Goal: Obtain resource: Download file/media

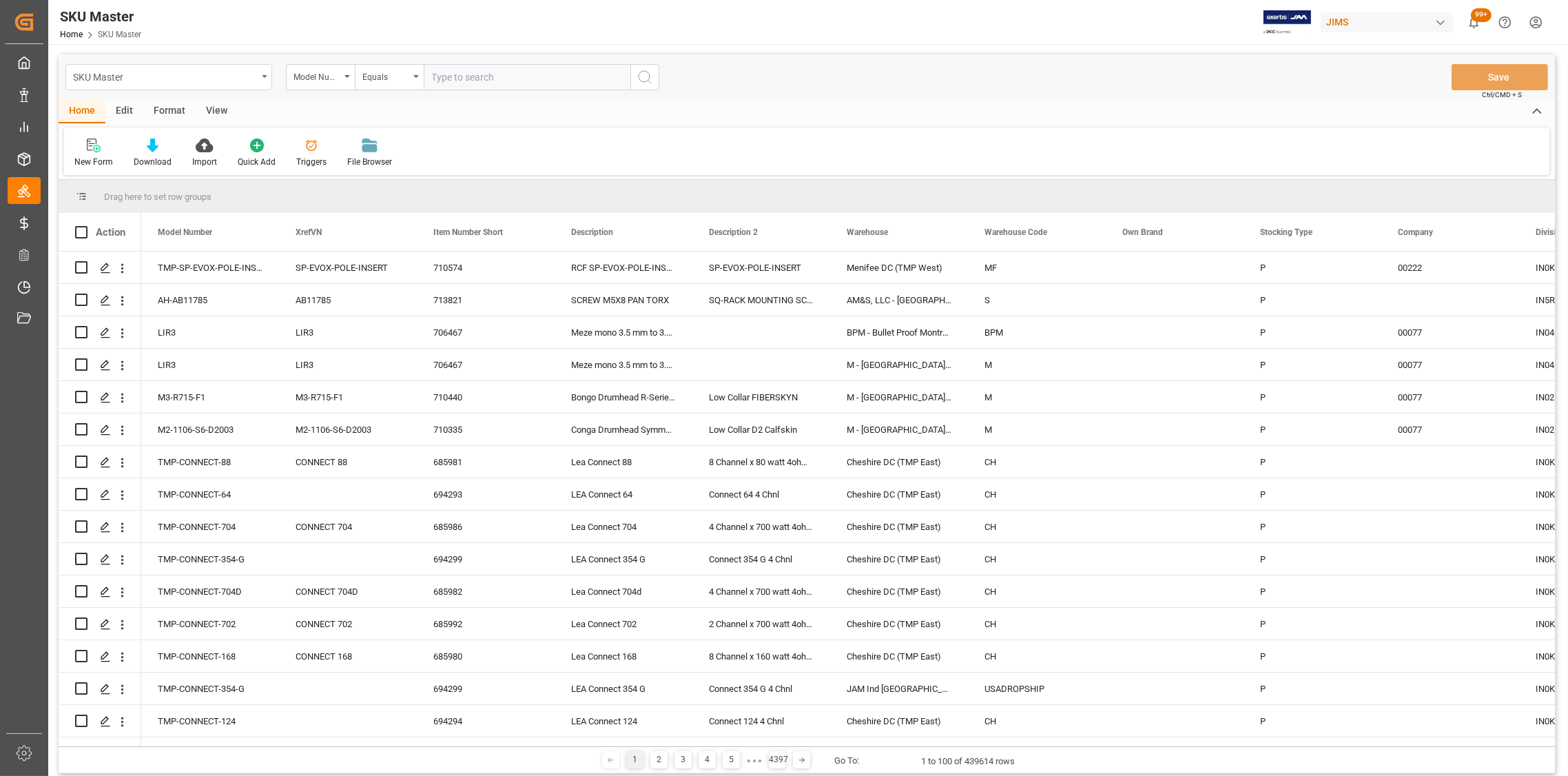
click at [262, 77] on icon "open menu" at bounding box center [265, 76] width 6 height 3
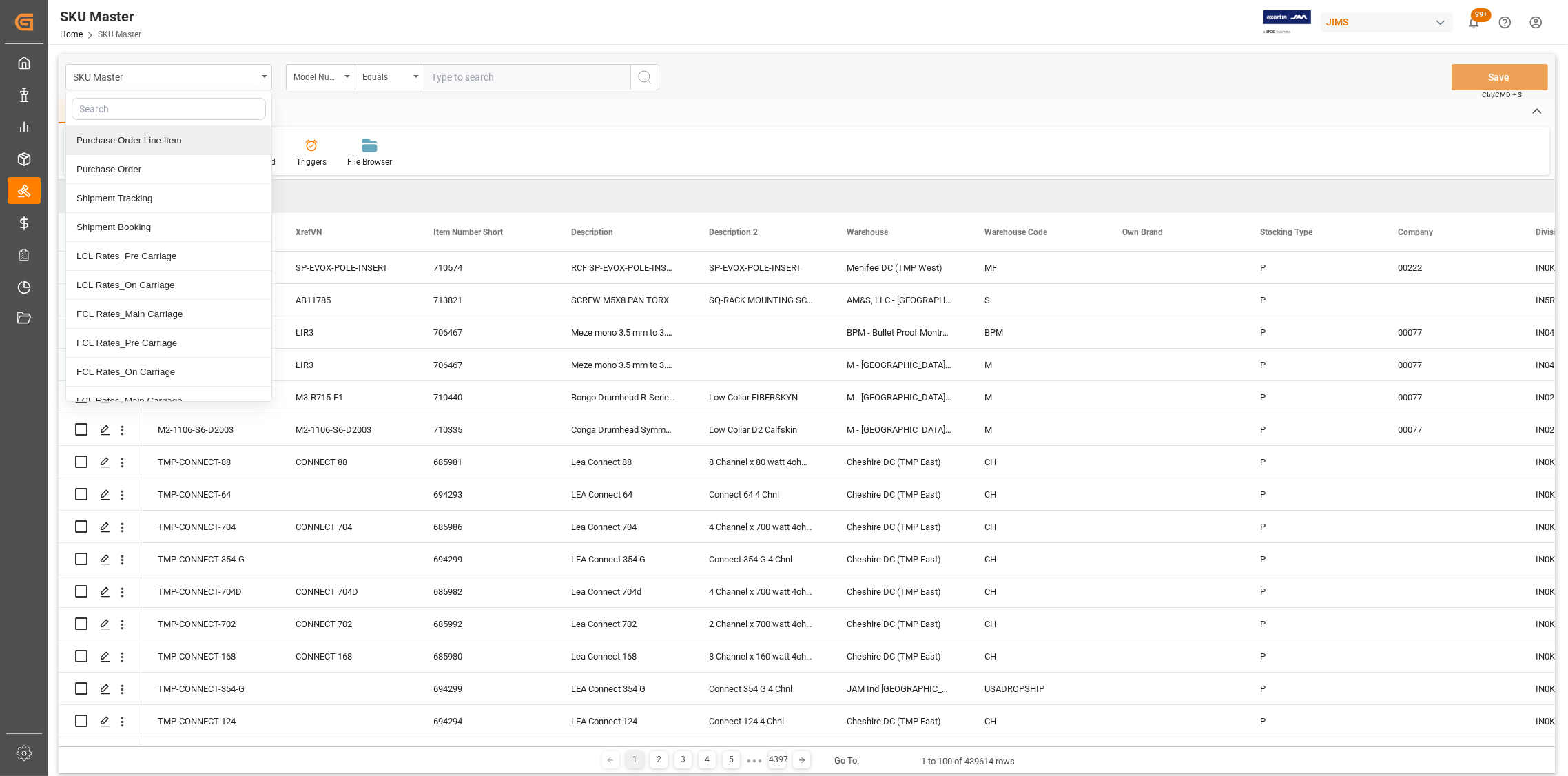
click at [145, 143] on div "Purchase Order Line Item" at bounding box center [169, 140] width 205 height 29
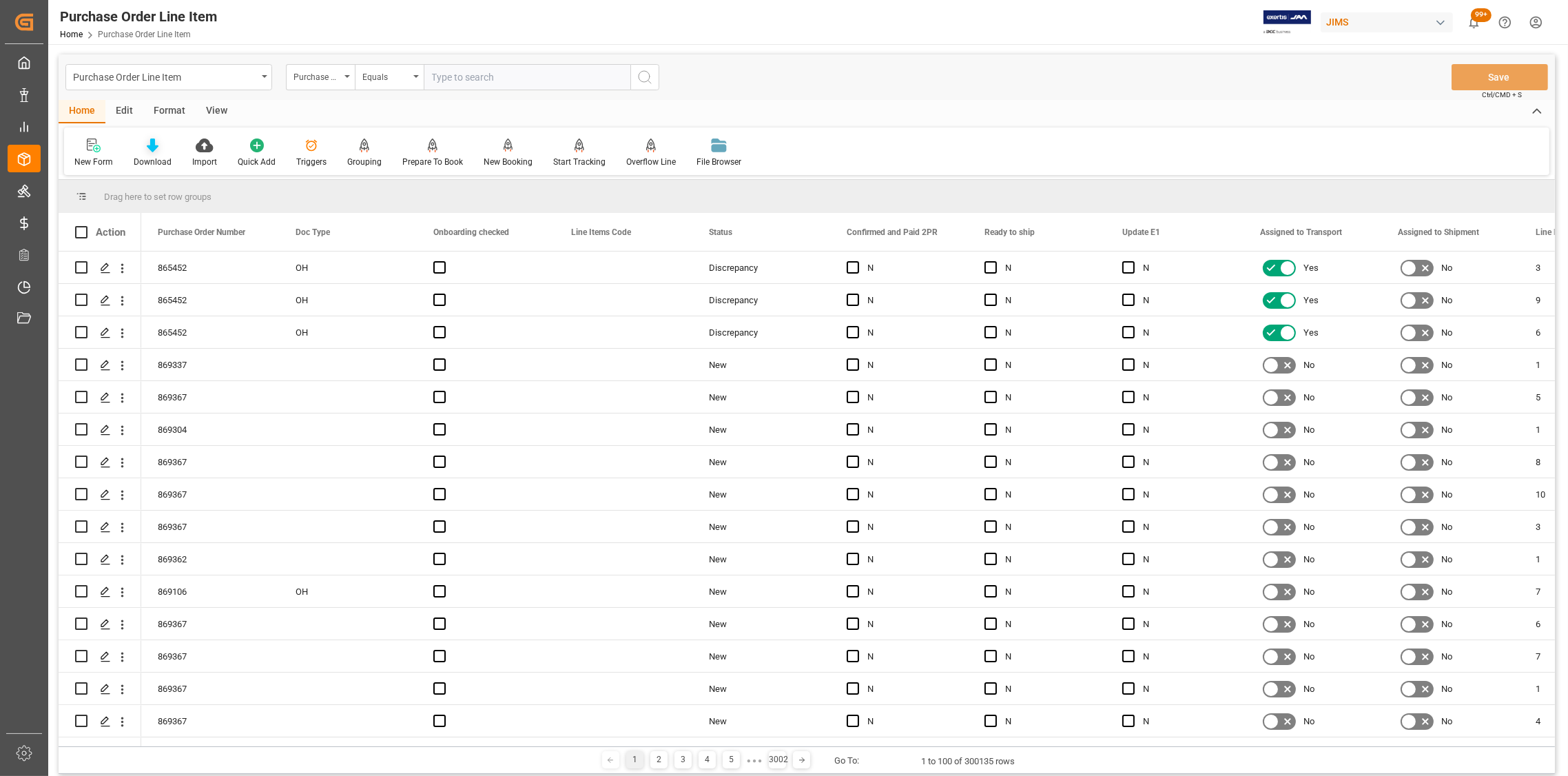
click at [150, 160] on div "Download" at bounding box center [153, 162] width 38 height 12
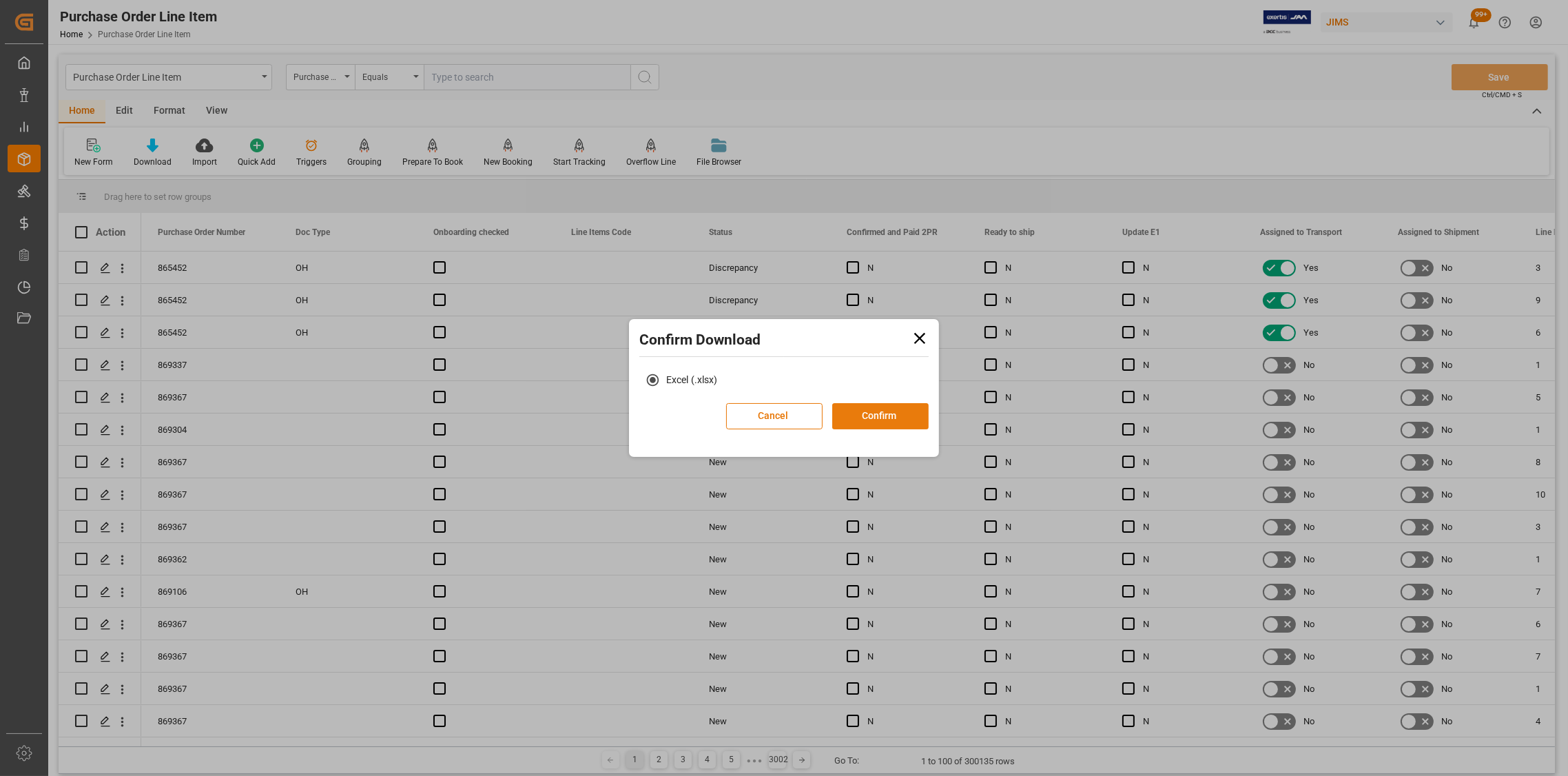
click at [877, 410] on button "Confirm" at bounding box center [879, 416] width 96 height 26
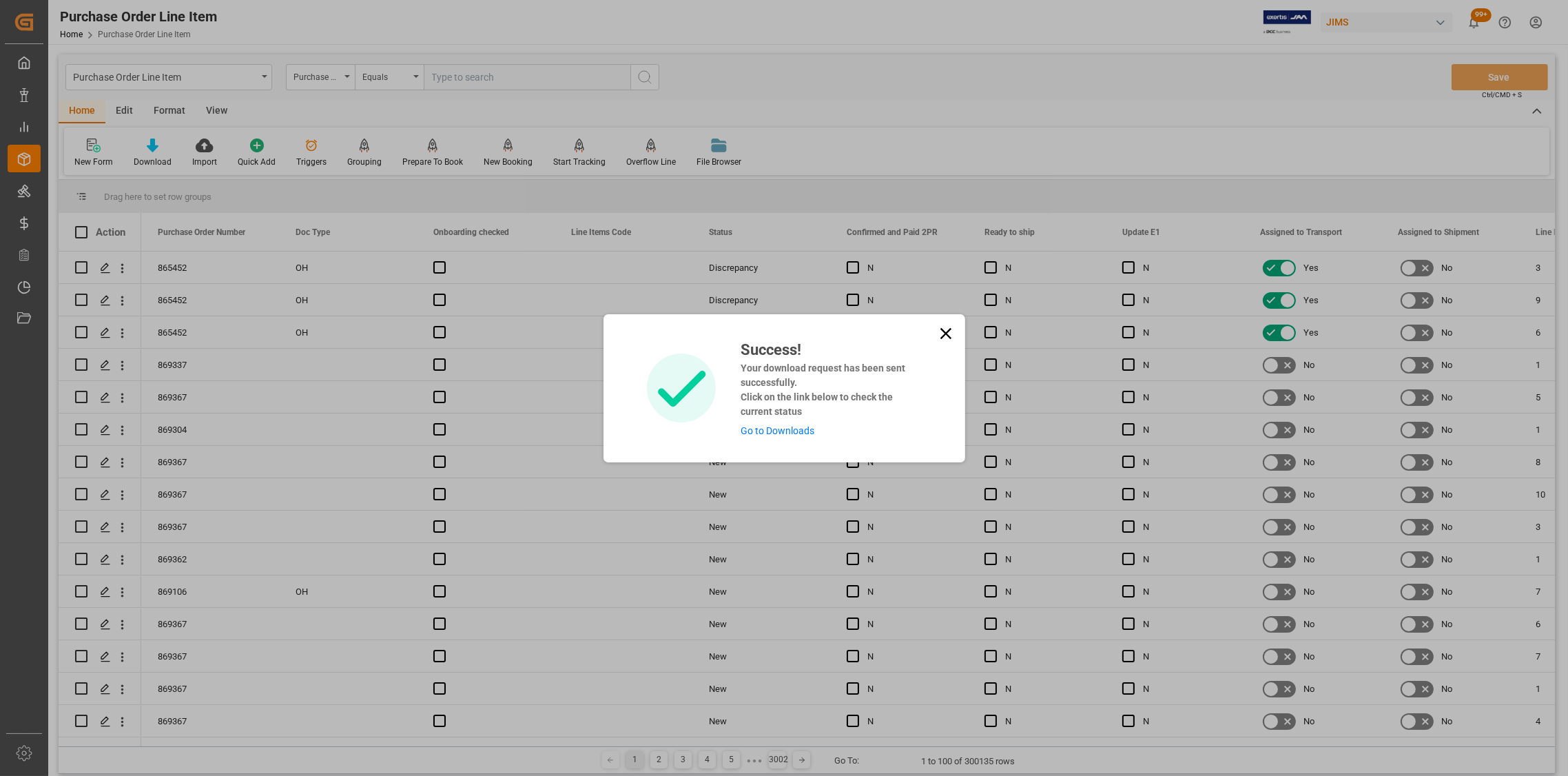
click at [942, 328] on icon at bounding box center [945, 332] width 19 height 19
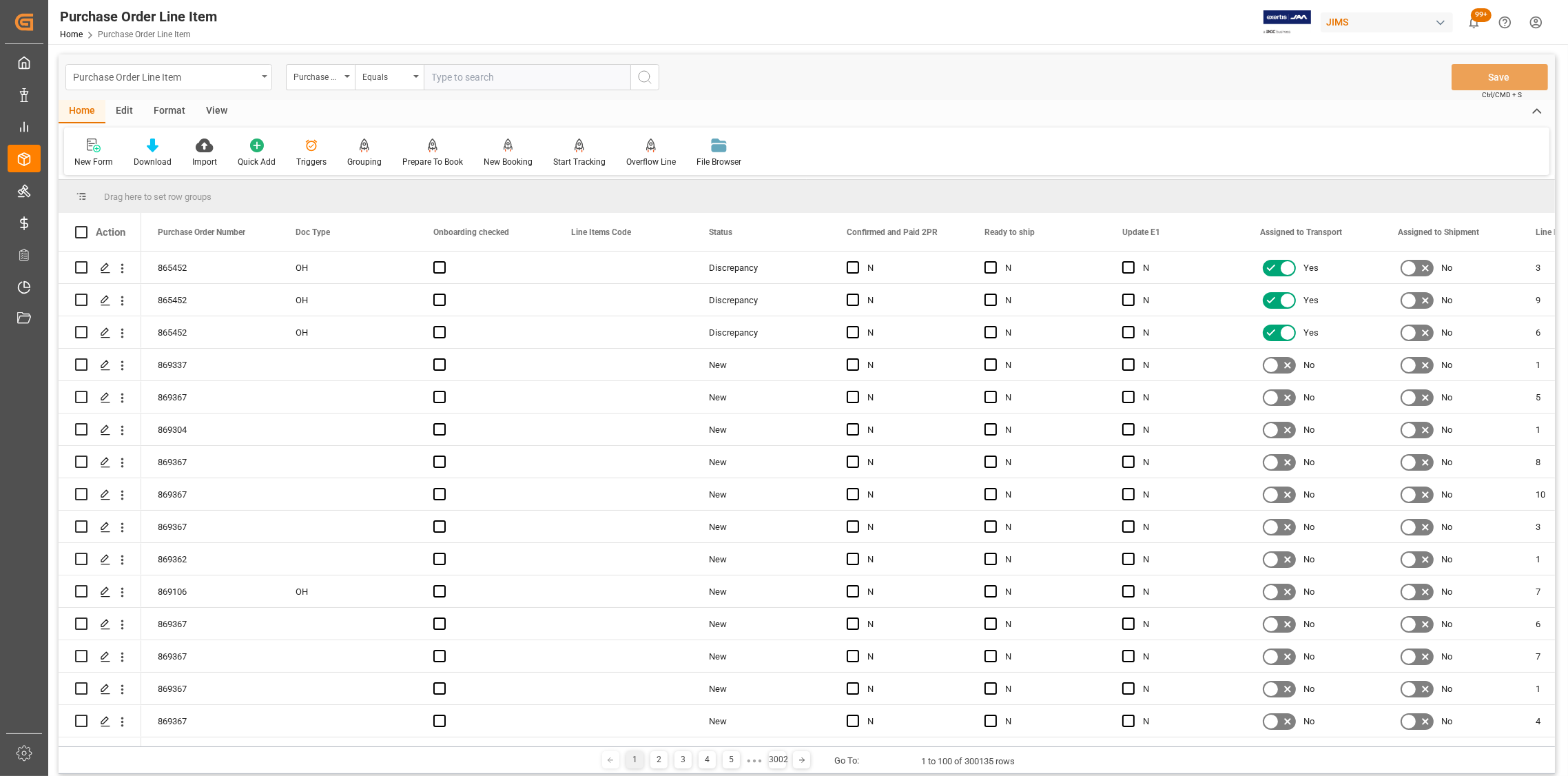
click at [249, 80] on div "Purchase Order Line Item" at bounding box center [165, 75] width 184 height 17
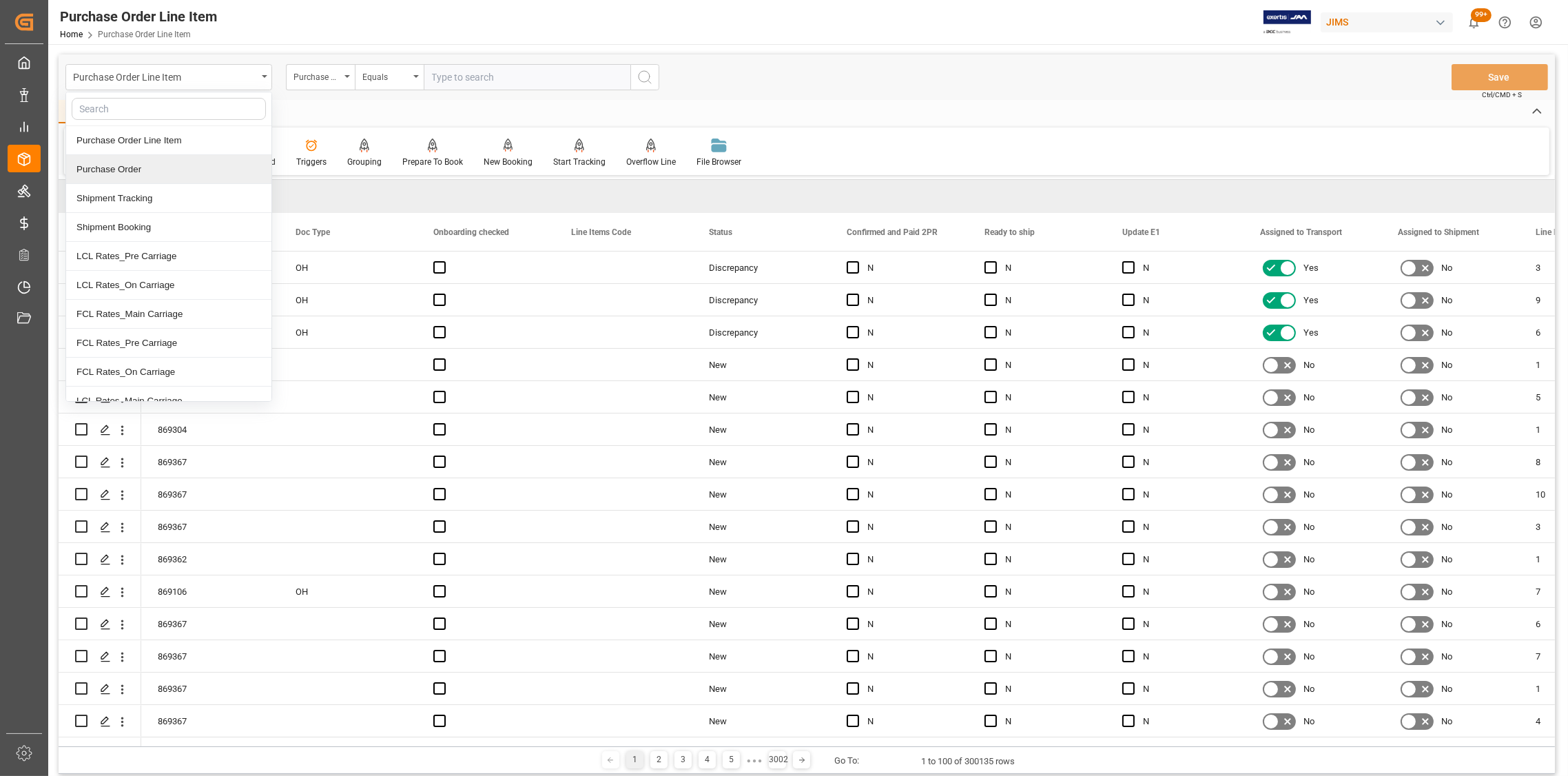
click at [120, 166] on div "Purchase Order" at bounding box center [169, 169] width 205 height 29
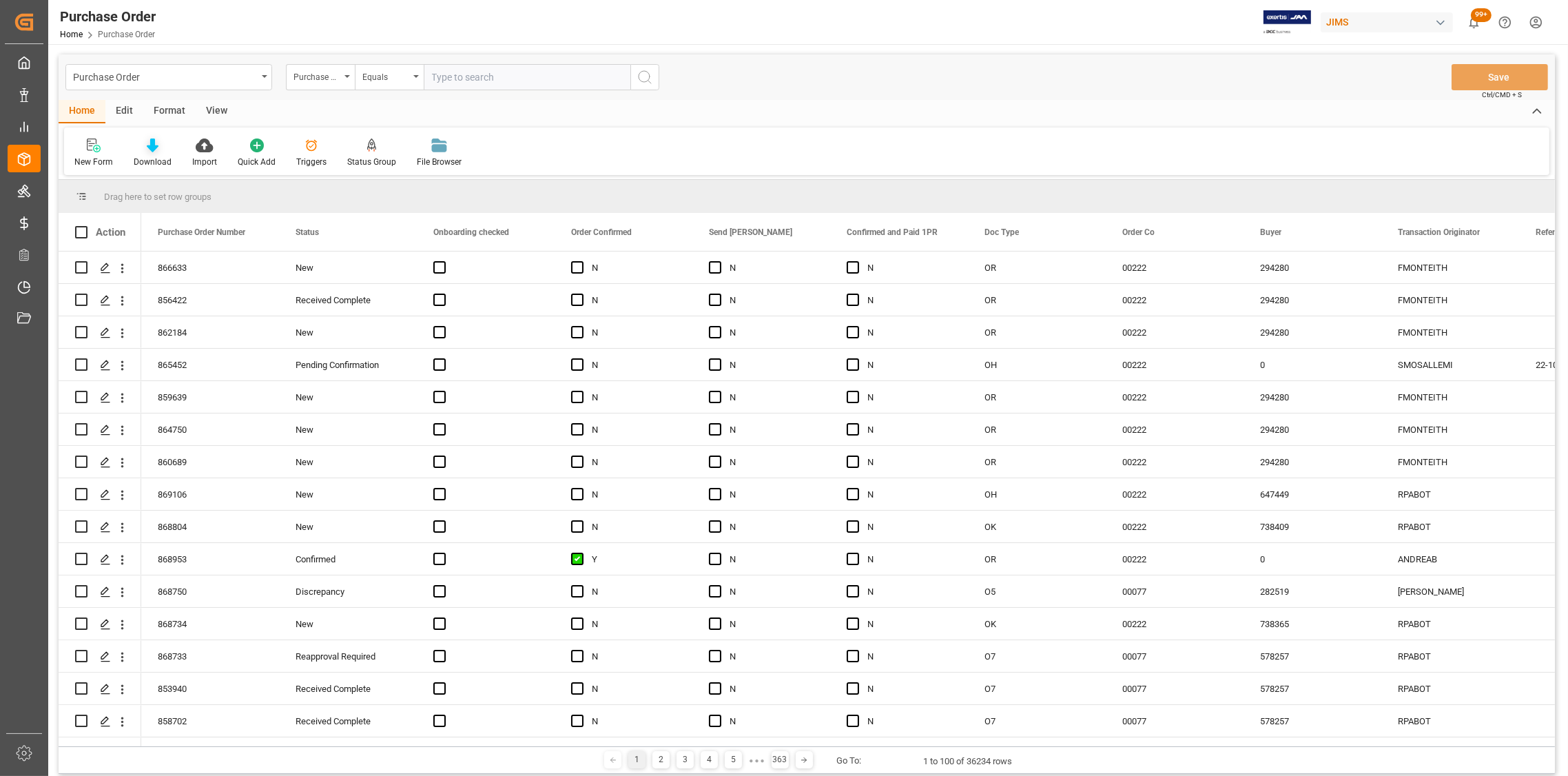
click at [150, 154] on div "Download" at bounding box center [152, 153] width 59 height 31
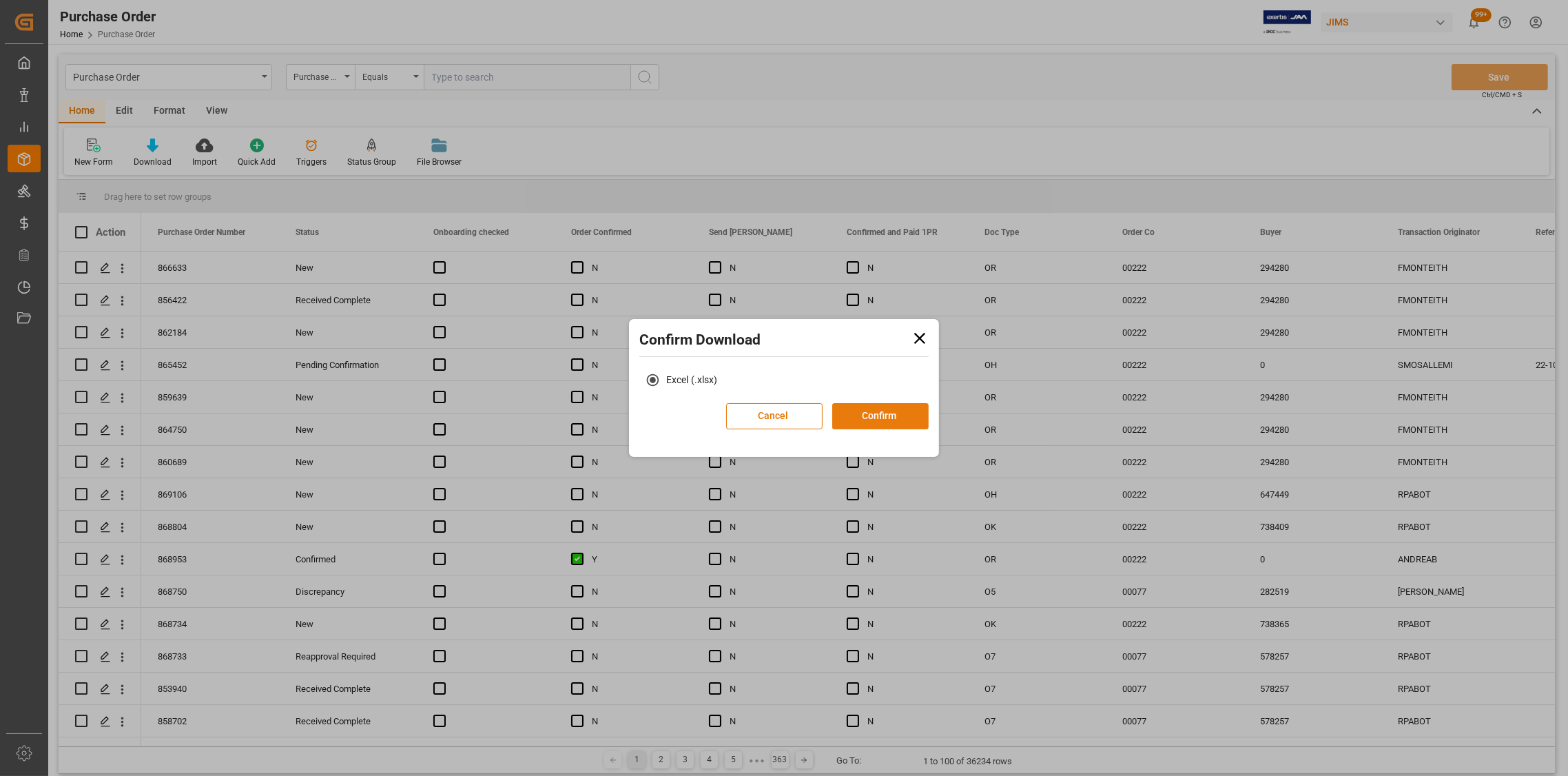
click at [895, 418] on button "Confirm" at bounding box center [879, 416] width 96 height 26
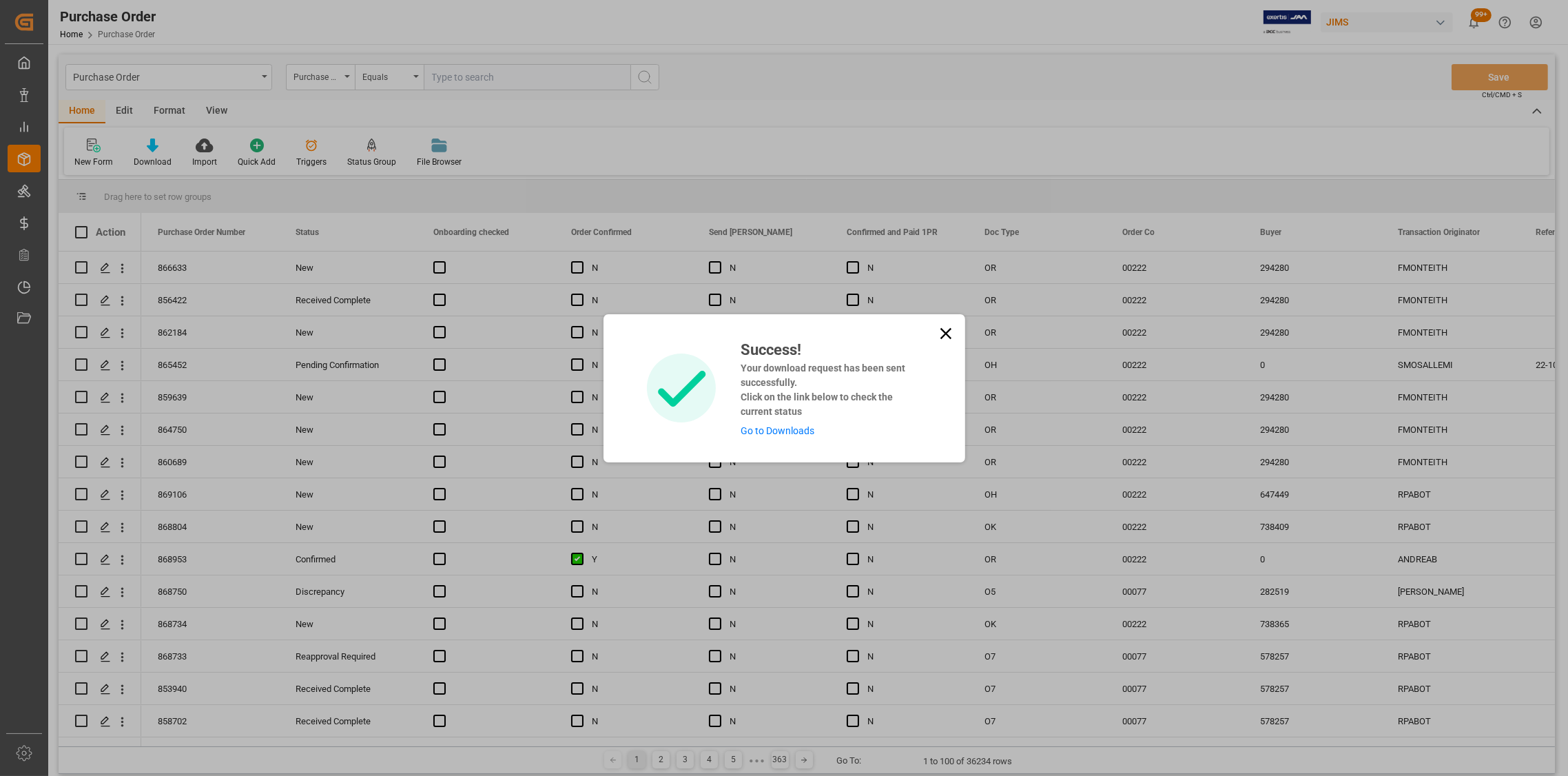
click at [944, 339] on icon at bounding box center [945, 332] width 19 height 19
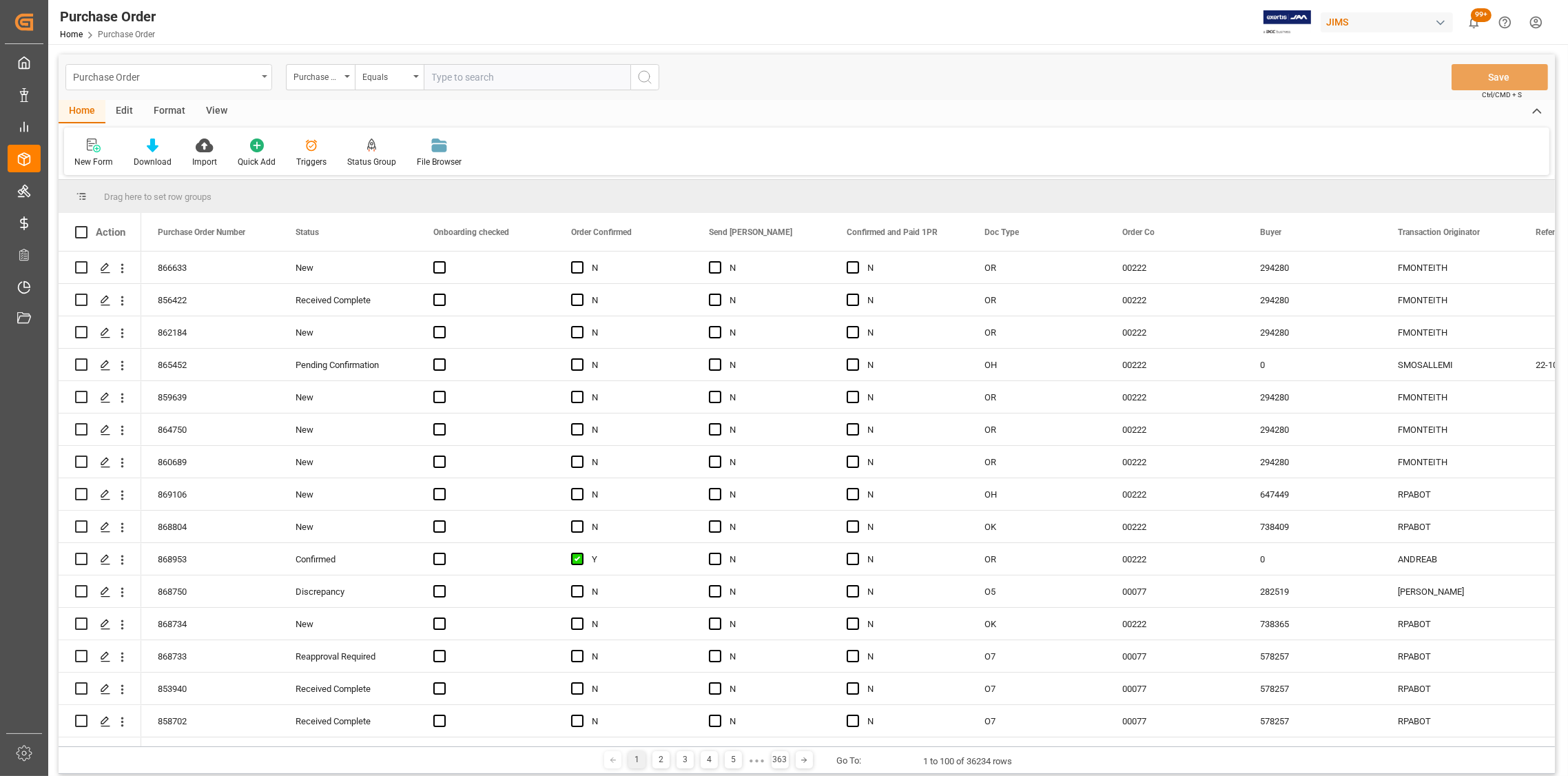
click at [201, 73] on div "Purchase Order" at bounding box center [165, 75] width 184 height 17
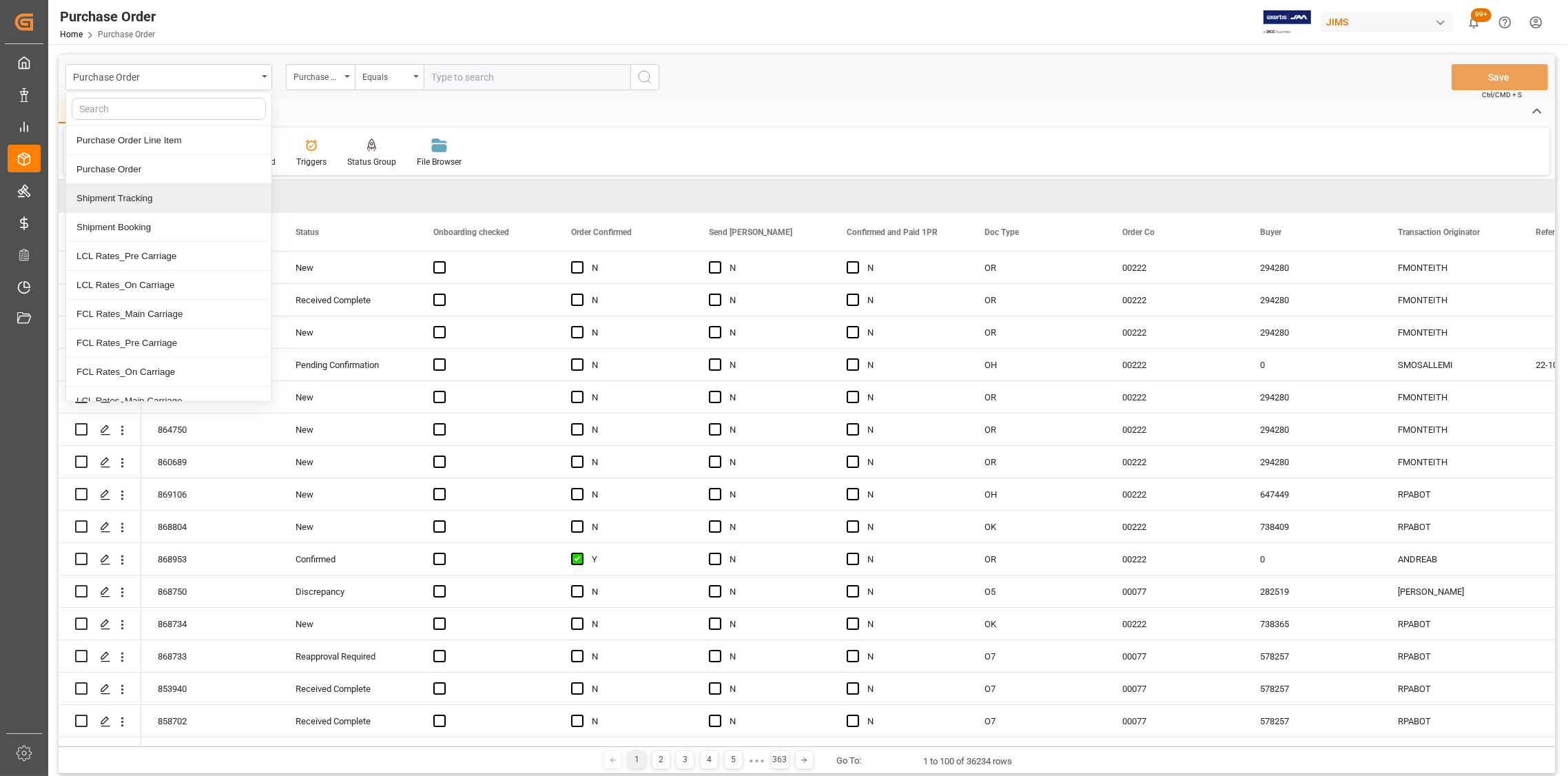
click at [143, 196] on div "Shipment Tracking" at bounding box center [169, 197] width 205 height 29
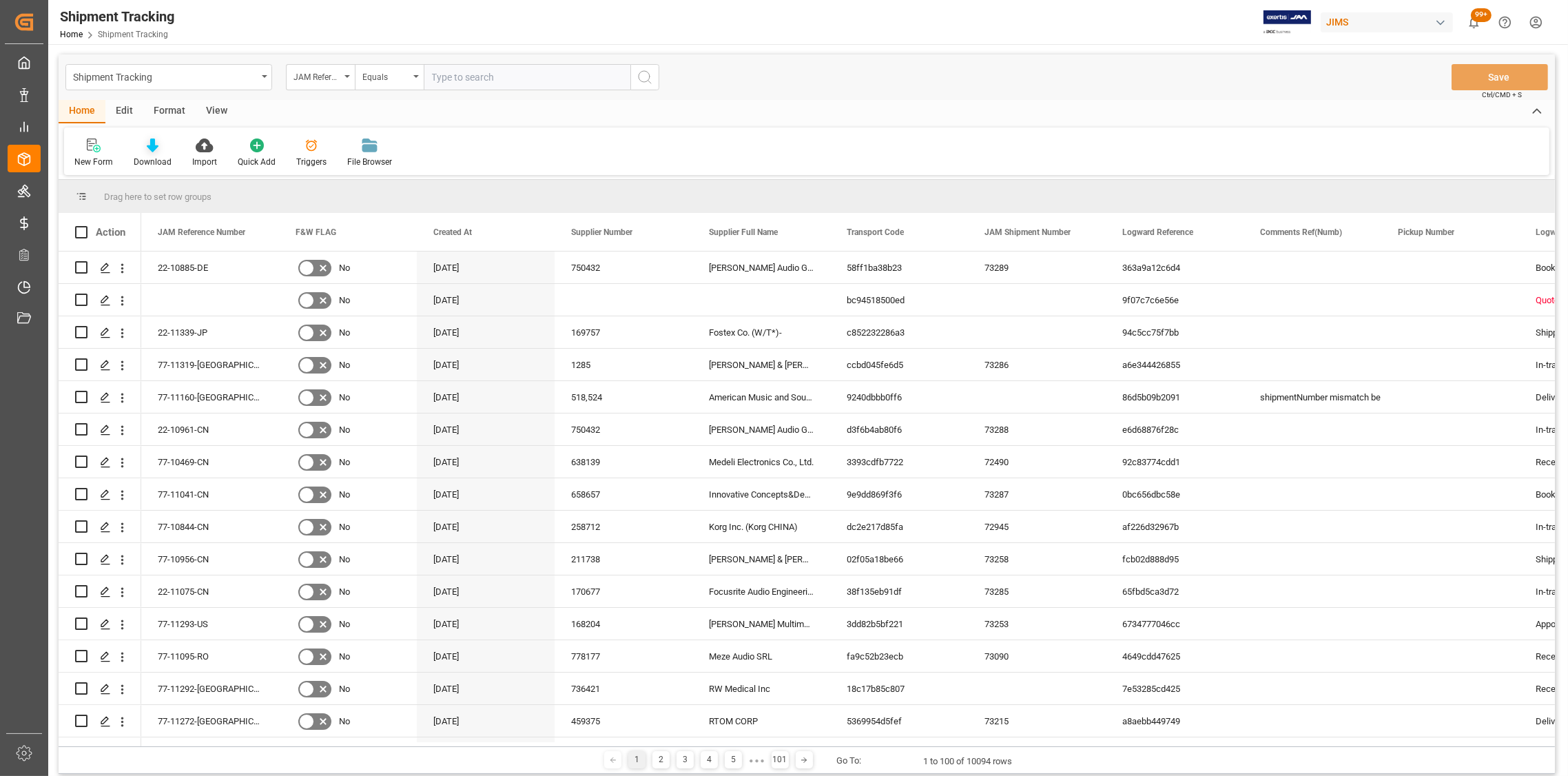
click at [153, 157] on div "Download" at bounding box center [153, 162] width 38 height 12
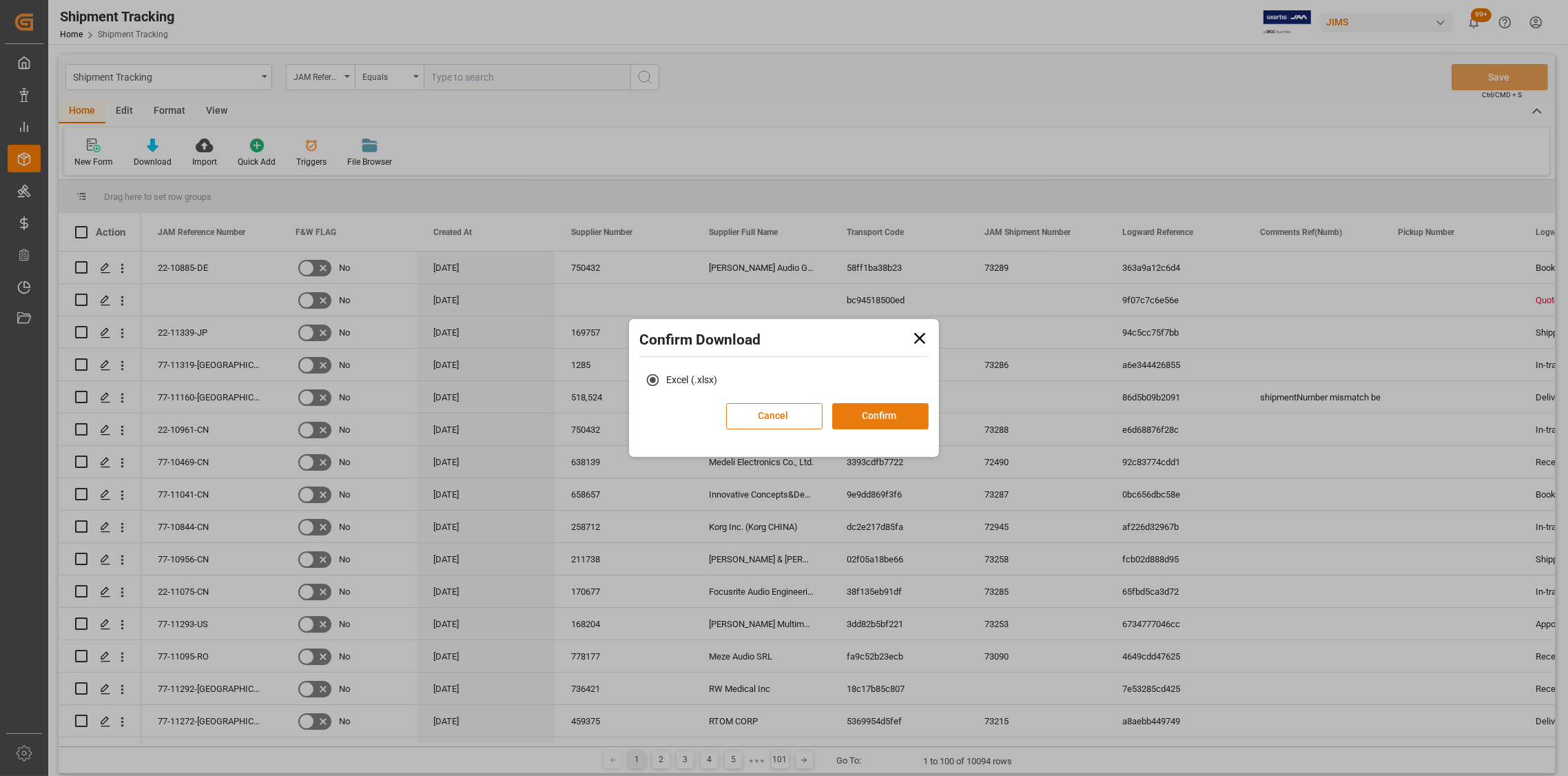
click at [865, 419] on button "Confirm" at bounding box center [879, 416] width 96 height 26
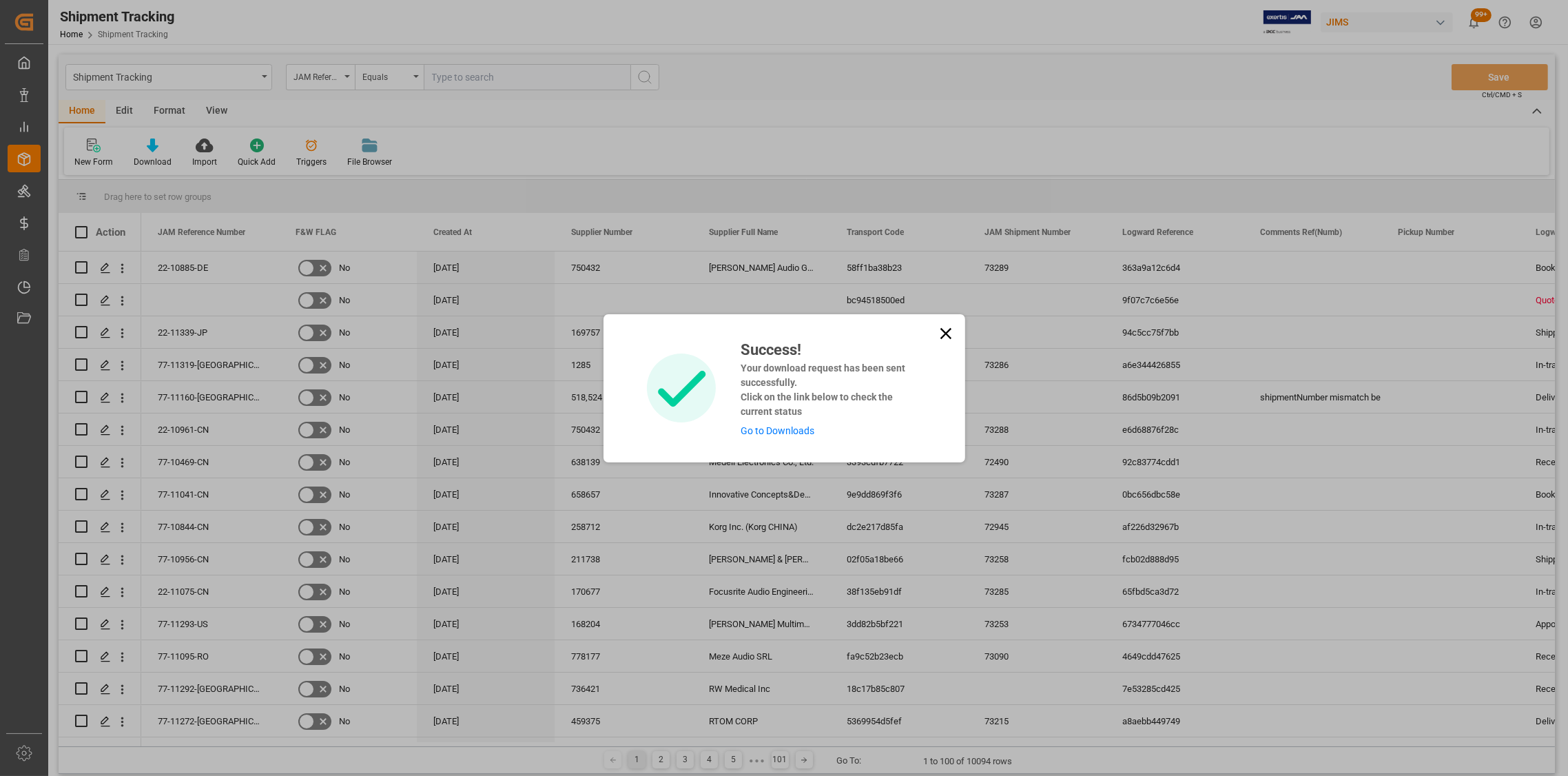
drag, startPoint x: 942, startPoint y: 332, endPoint x: 419, endPoint y: 195, distance: 540.6
click at [942, 332] on icon at bounding box center [945, 332] width 19 height 19
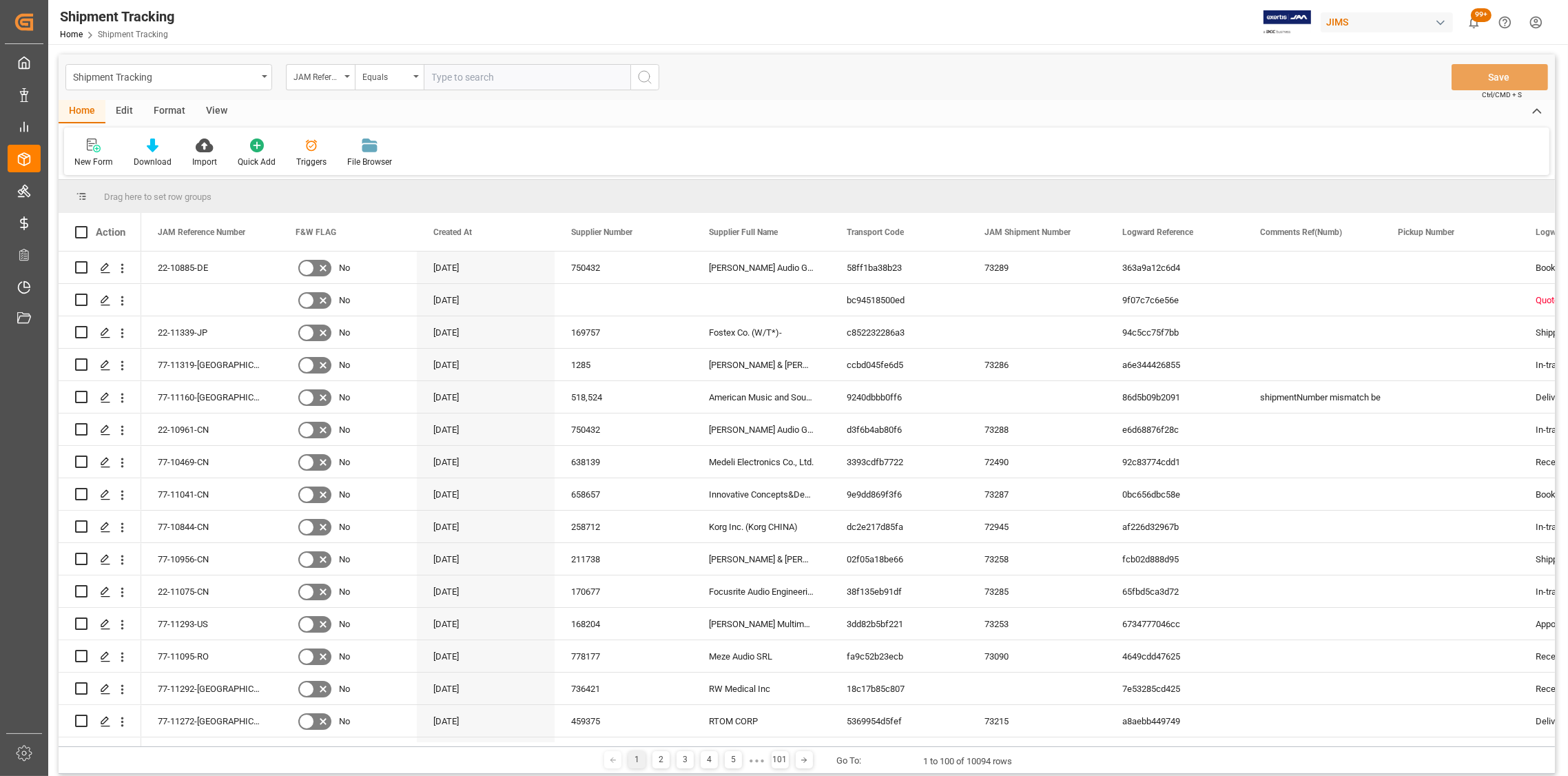
click at [148, 77] on div "Shipment Tracking" at bounding box center [165, 75] width 184 height 17
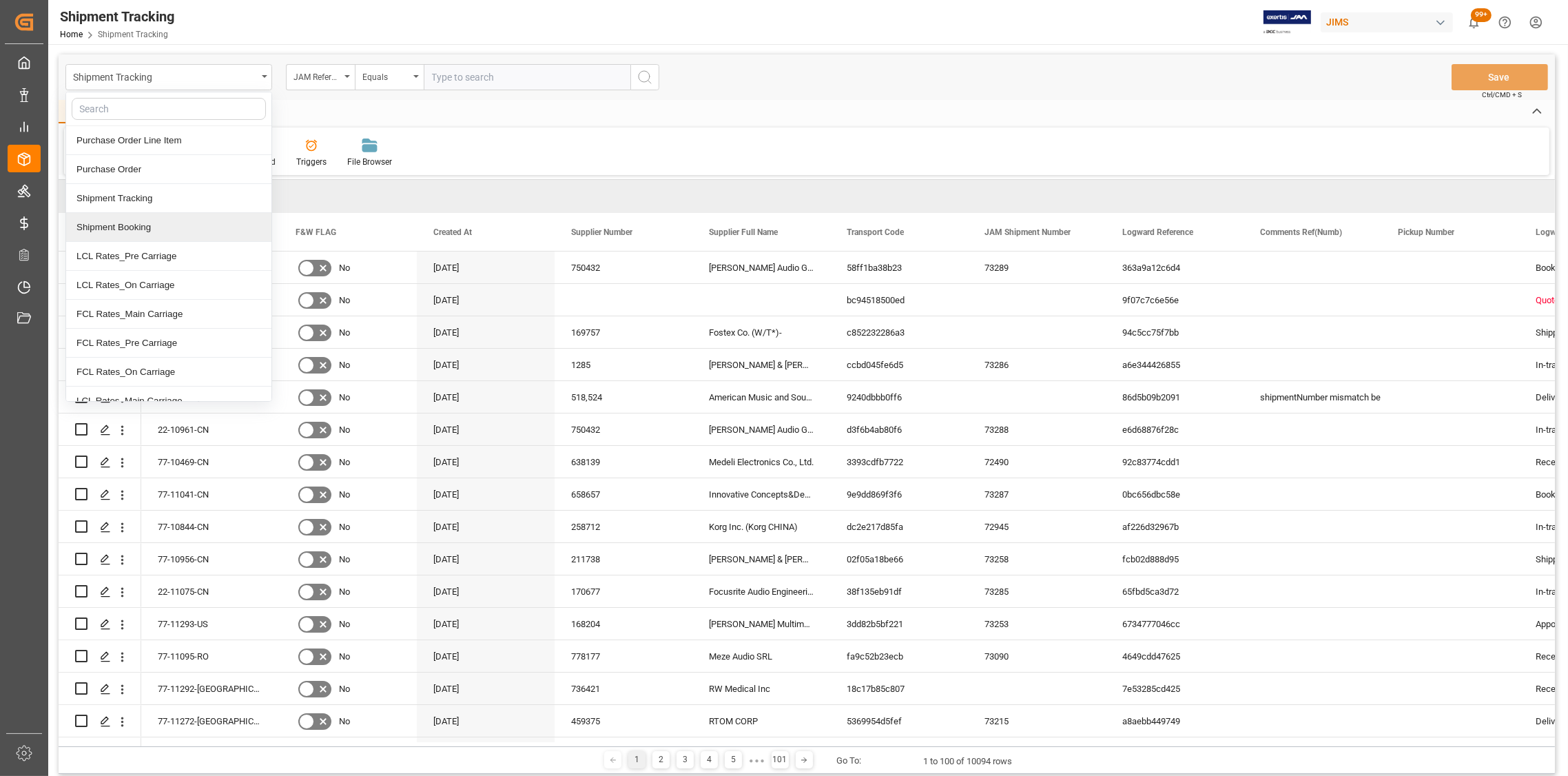
click at [138, 228] on div "Shipment Booking" at bounding box center [169, 226] width 205 height 29
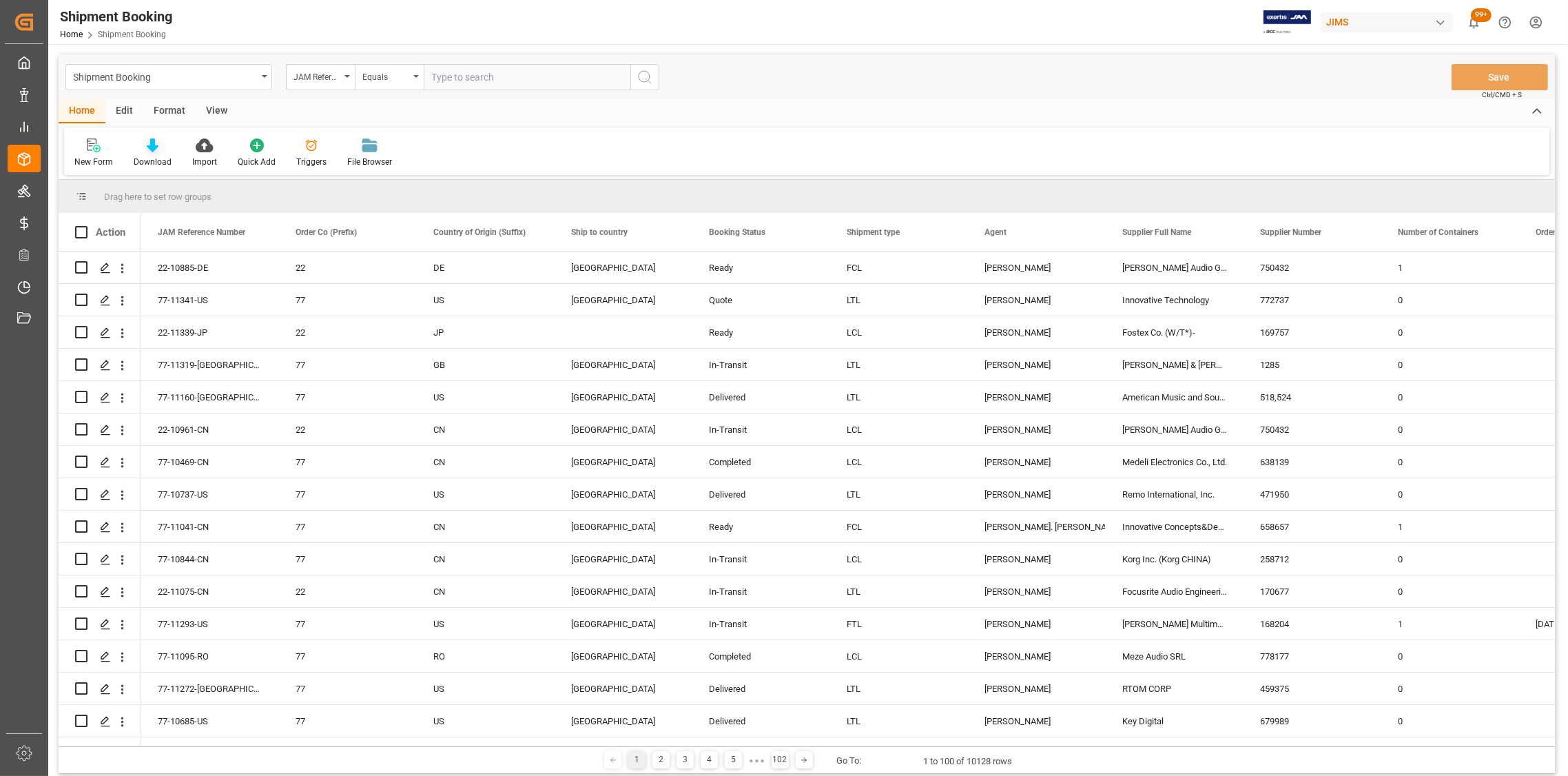
click at [154, 157] on div "Download" at bounding box center [153, 162] width 38 height 12
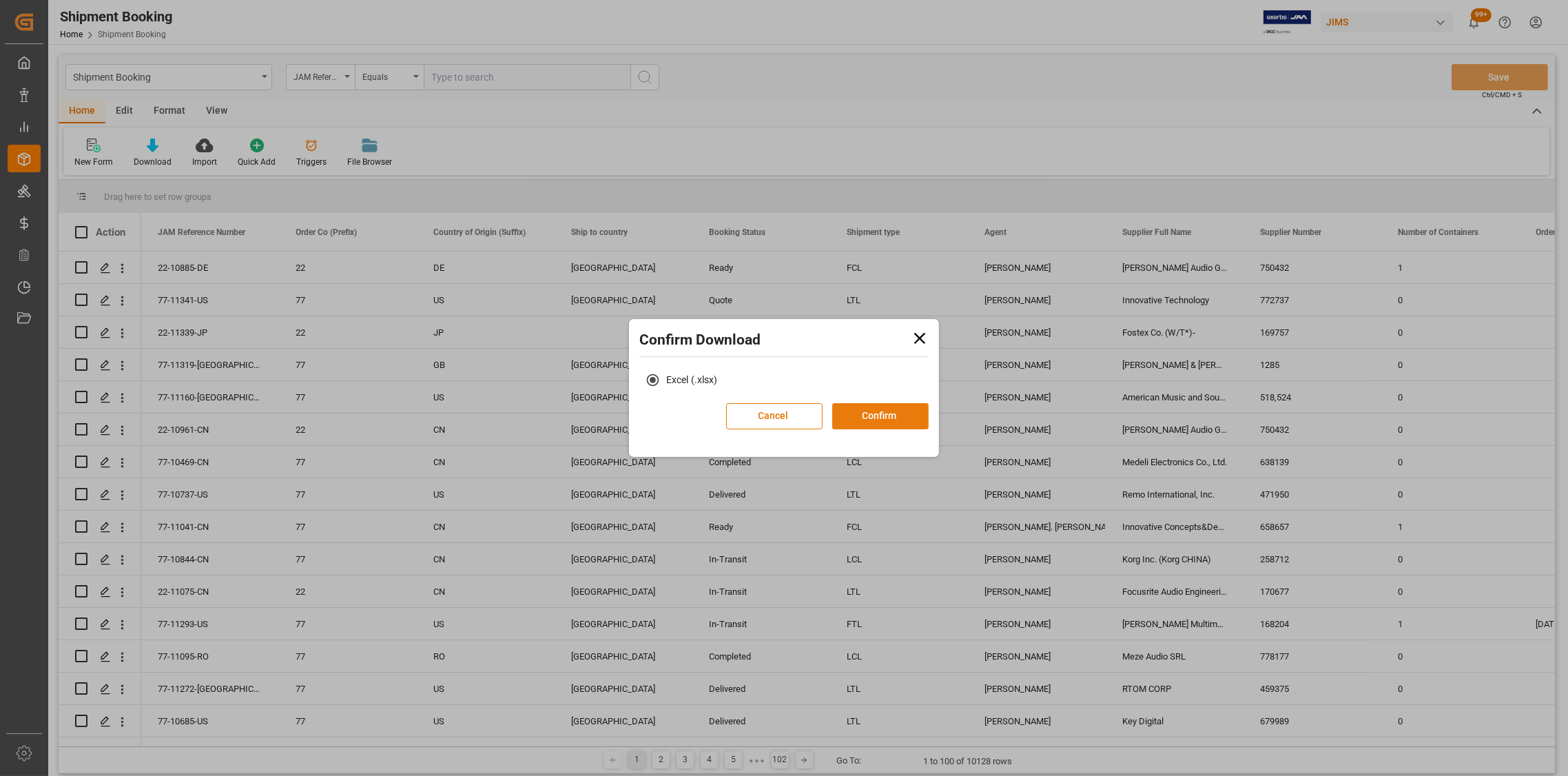
click at [901, 418] on button "Confirm" at bounding box center [879, 416] width 96 height 26
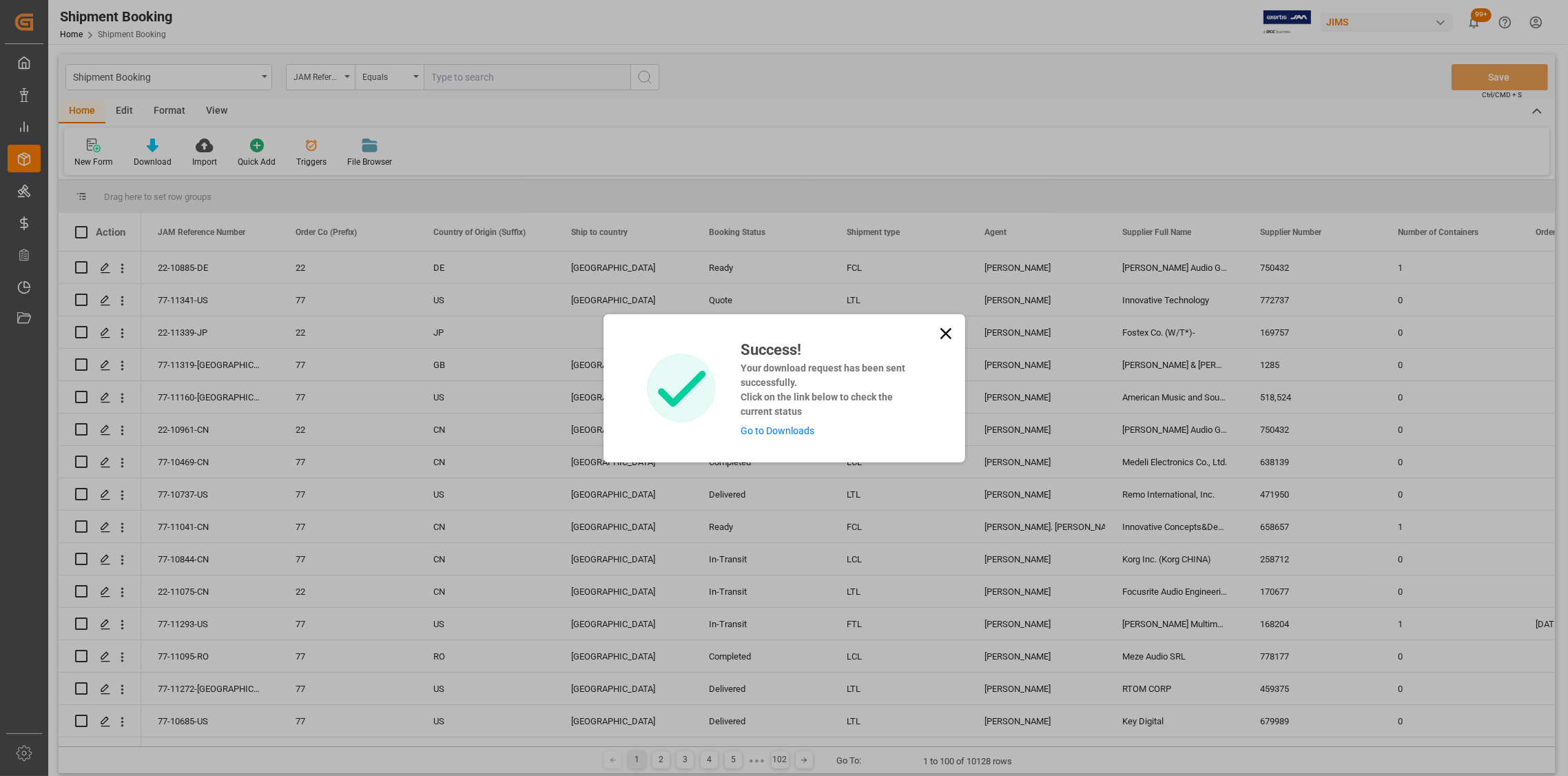
click at [760, 427] on link "Go to Downloads" at bounding box center [777, 430] width 73 height 11
